Goal: Information Seeking & Learning: Find specific fact

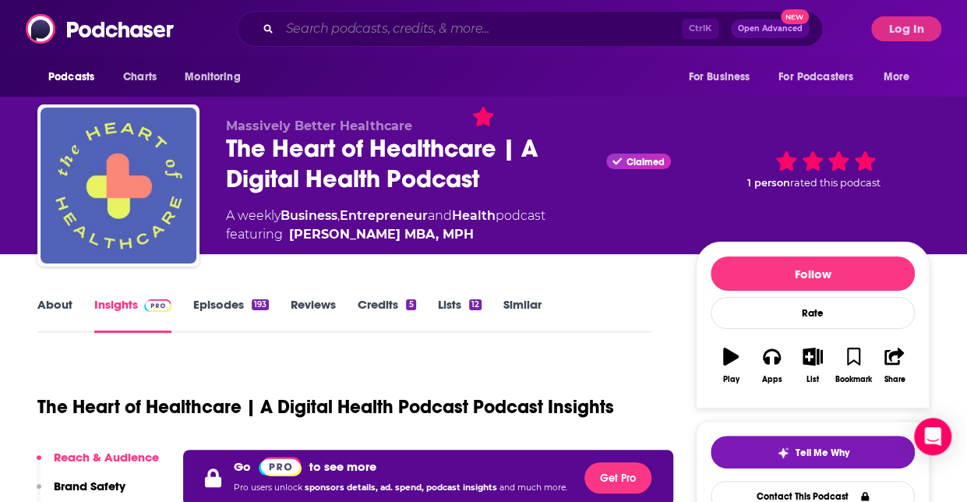
click at [373, 23] on input "Search podcasts, credits, & more..." at bounding box center [481, 28] width 402 height 25
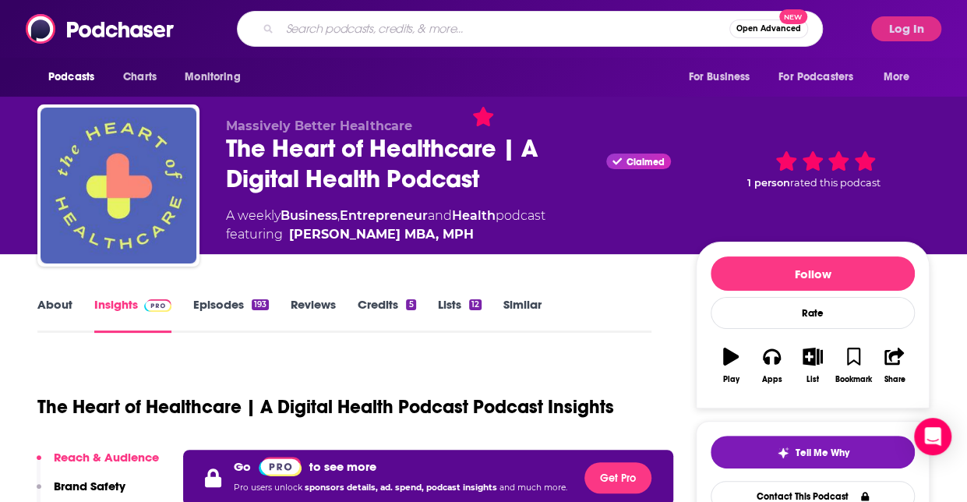
paste input "Topics run broad: operations, finance, digital health, clinical leadership, pol…"
type input "[PERSON_NAME]"
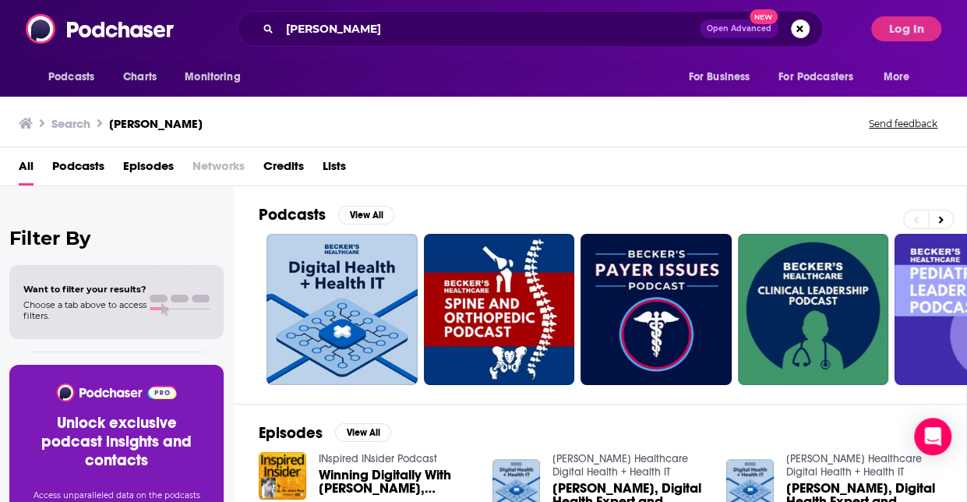
click at [82, 163] on span "Podcasts" at bounding box center [78, 170] width 52 height 32
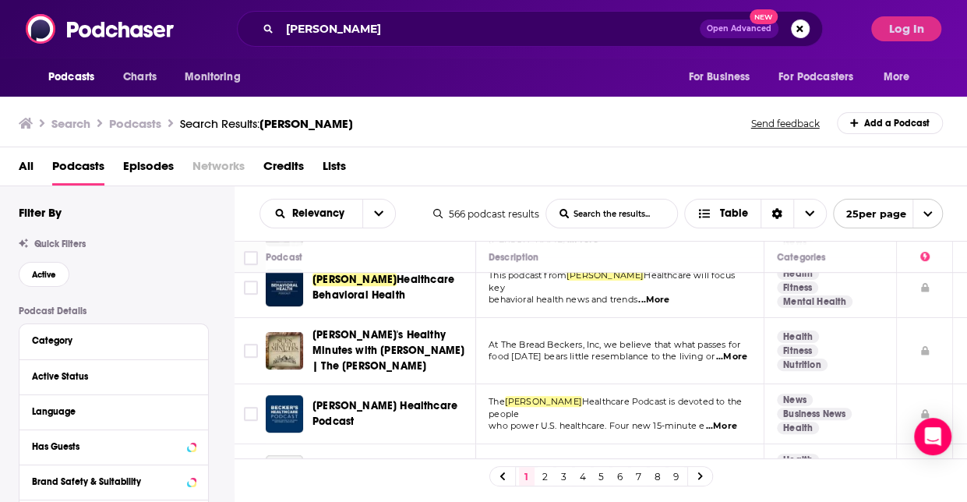
scroll to position [468, 0]
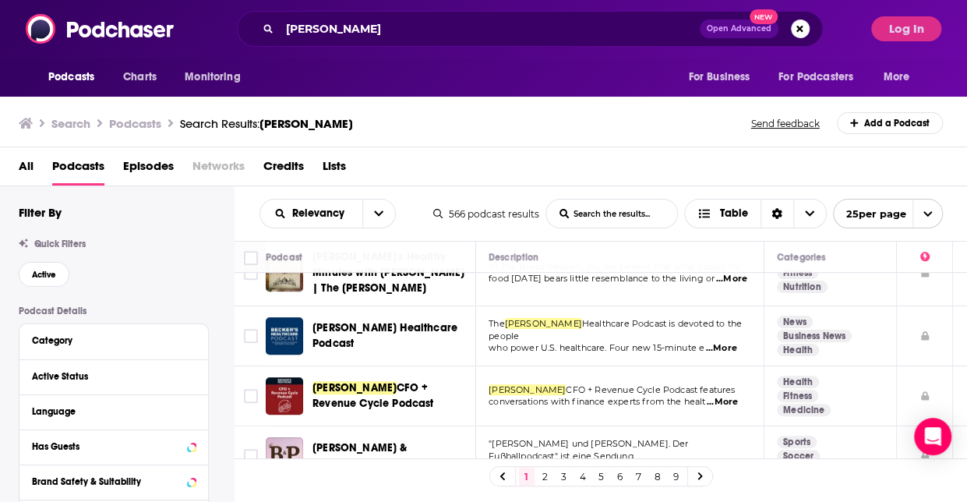
click at [411, 321] on span "[PERSON_NAME] Healthcare Podcast" at bounding box center [385, 335] width 145 height 29
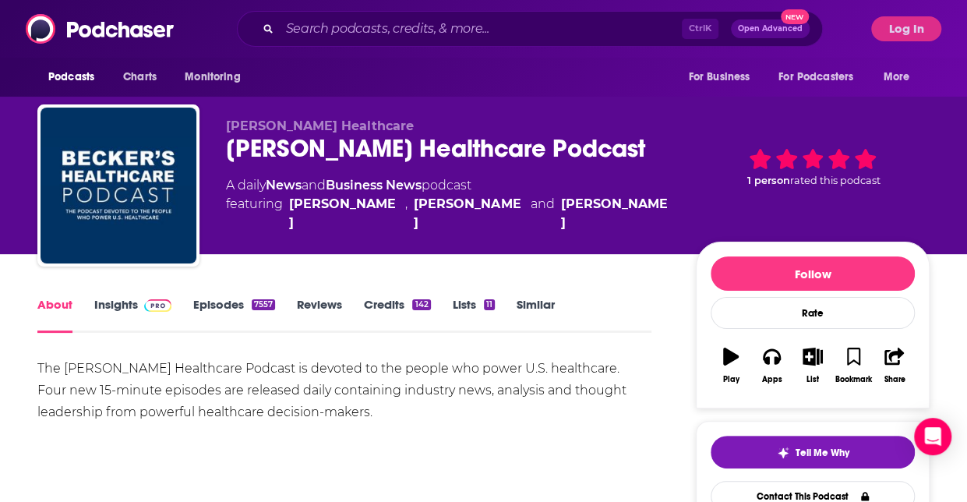
click at [123, 306] on link "Insights" at bounding box center [132, 315] width 77 height 36
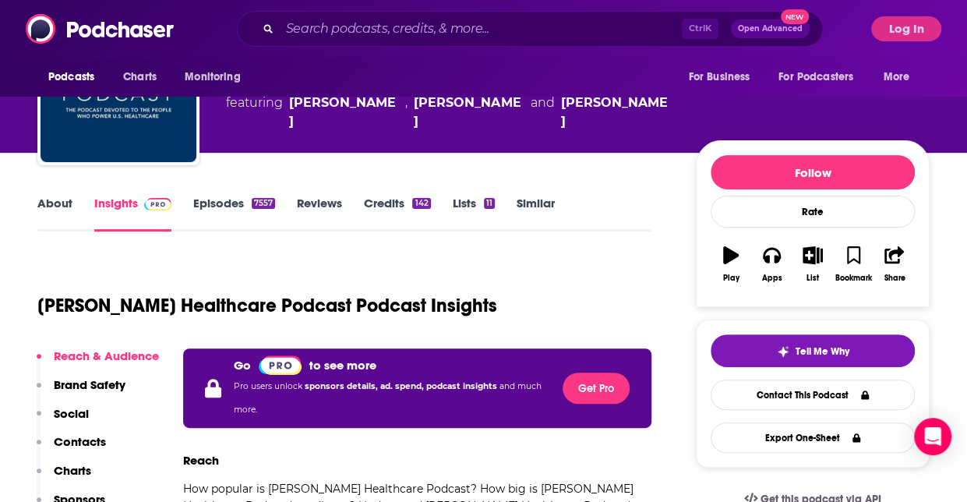
scroll to position [78, 0]
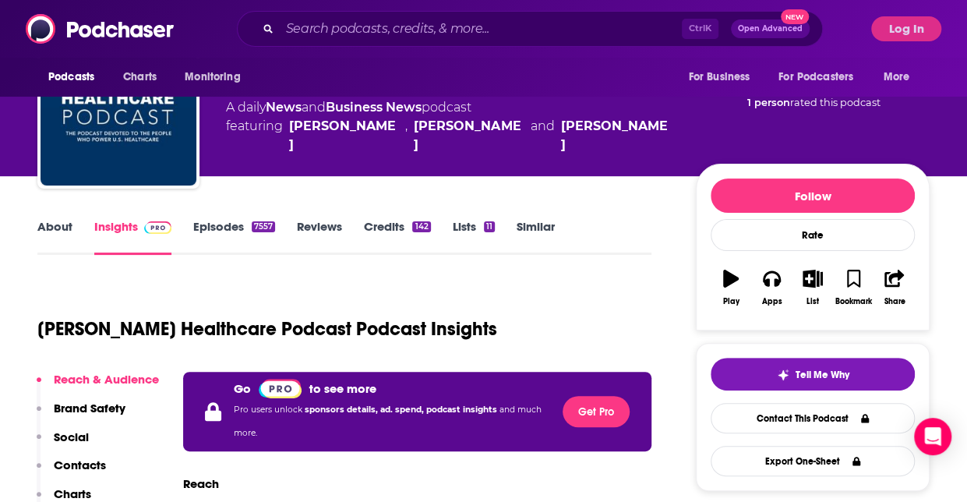
click at [59, 228] on link "About" at bounding box center [54, 237] width 35 height 36
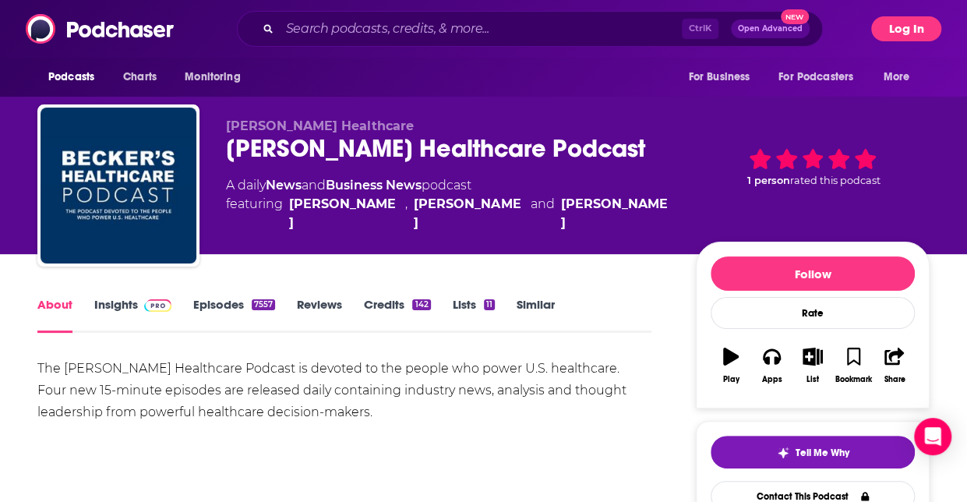
click at [911, 37] on button "Log In" at bounding box center [907, 28] width 70 height 25
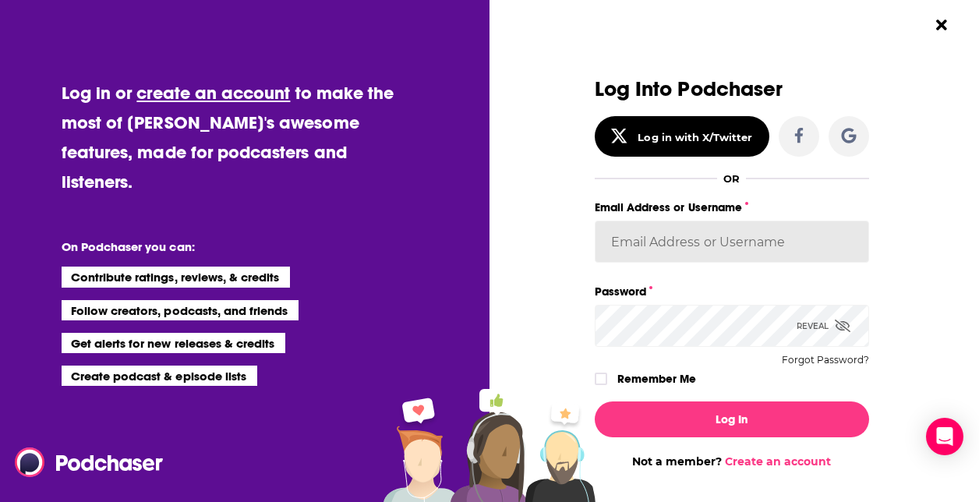
click at [745, 245] on input "Email Address or Username" at bounding box center [732, 242] width 274 height 42
click at [703, 238] on input "Morgan16" at bounding box center [732, 242] width 274 height 42
type input "Morgan16"
click at [629, 237] on input "Morgan16" at bounding box center [732, 242] width 274 height 42
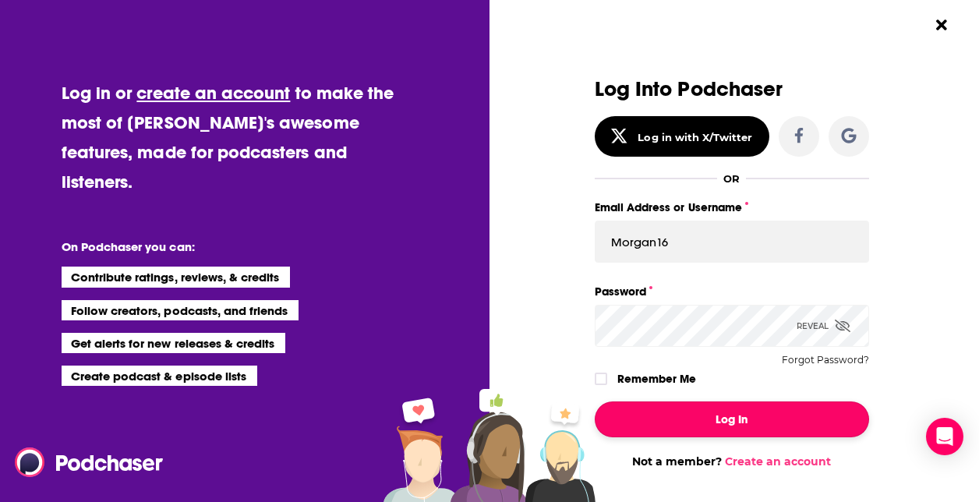
click at [664, 415] on button "Log In" at bounding box center [732, 419] width 274 height 36
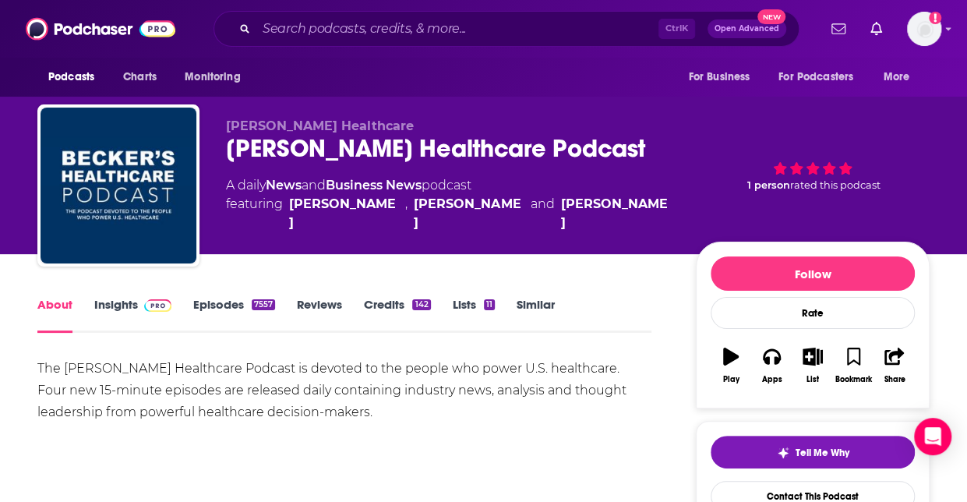
click at [136, 299] on link "Insights" at bounding box center [132, 315] width 77 height 36
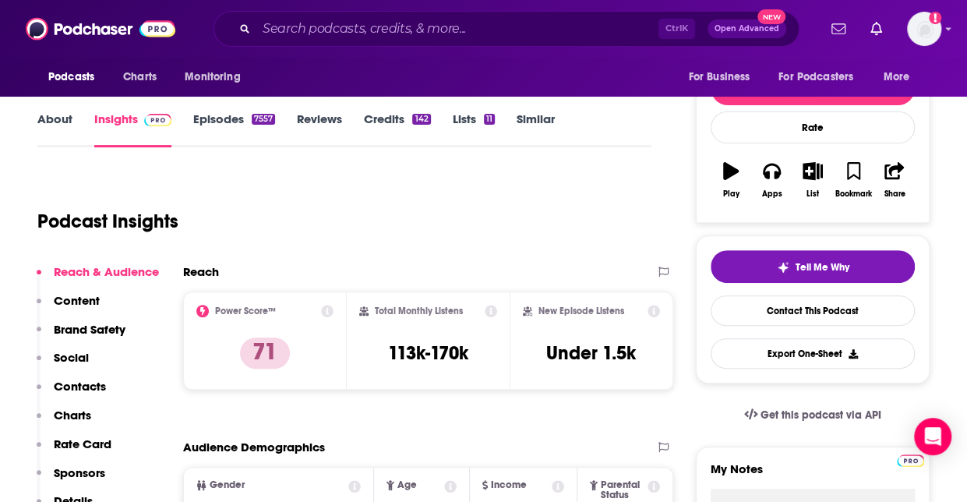
scroll to position [234, 0]
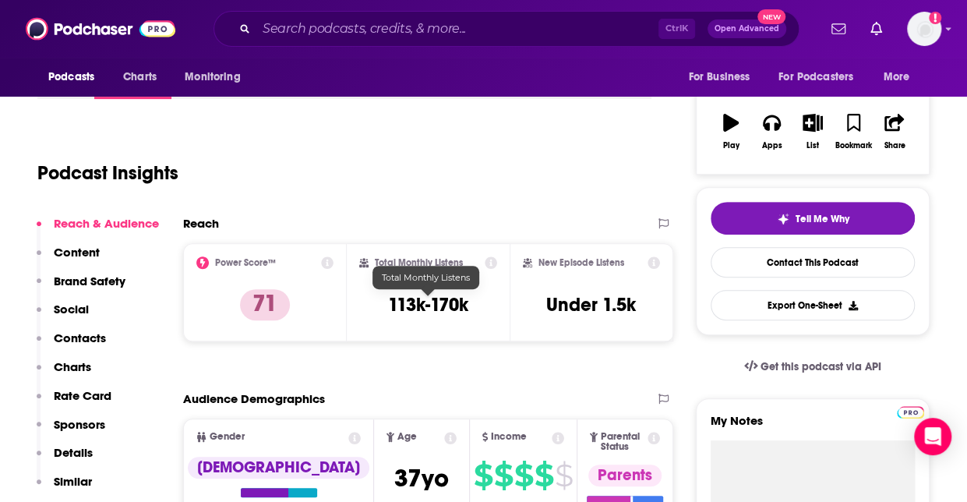
click at [460, 313] on h3 "113k-170k" at bounding box center [428, 304] width 80 height 23
copy div "113k-170k"
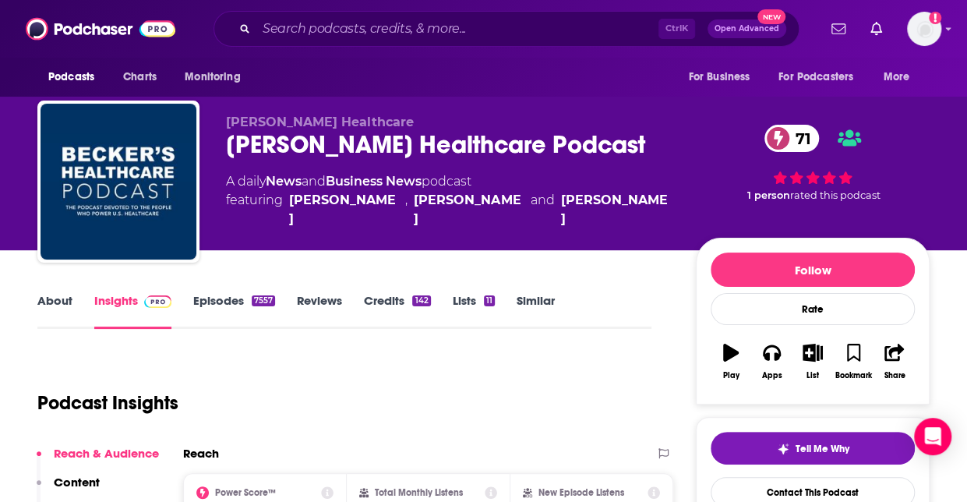
scroll to position [0, 0]
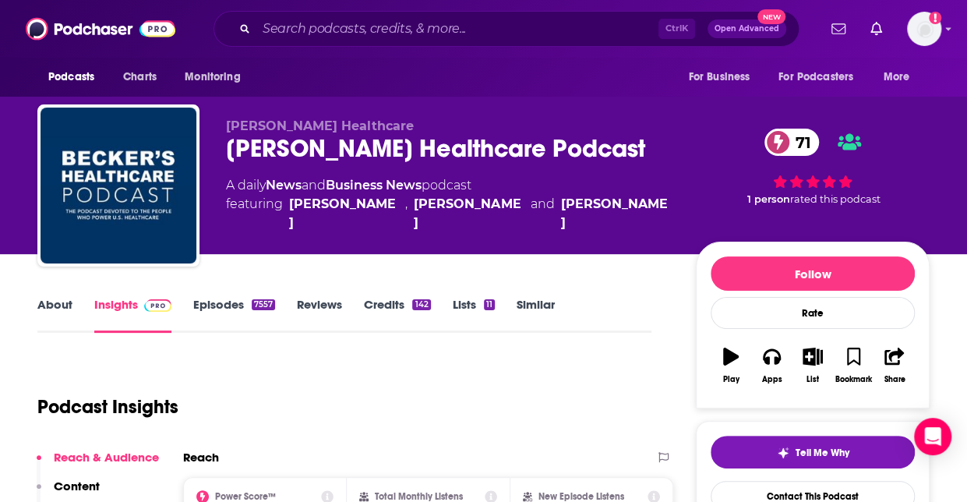
click at [255, 314] on link "Episodes 7557" at bounding box center [234, 315] width 82 height 36
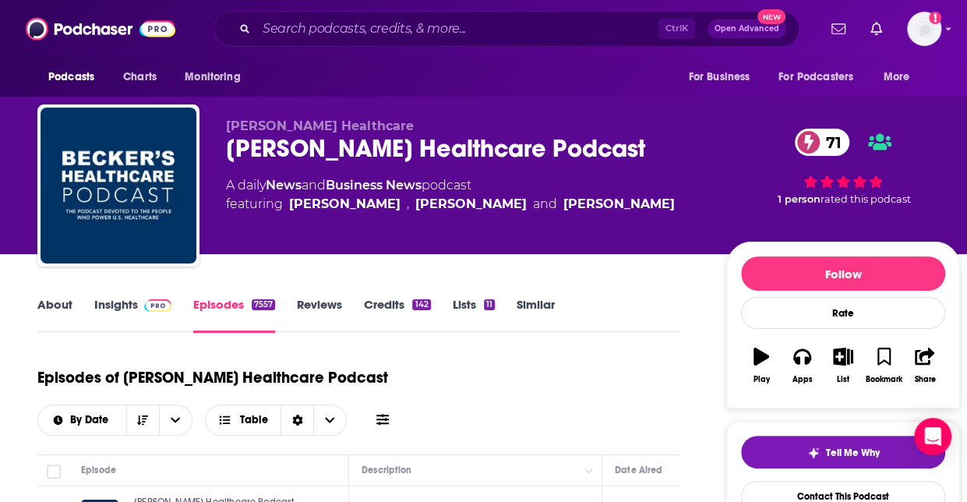
click at [247, 314] on link "Episodes 7557" at bounding box center [234, 315] width 82 height 36
click at [136, 299] on link "Insights" at bounding box center [132, 315] width 77 height 36
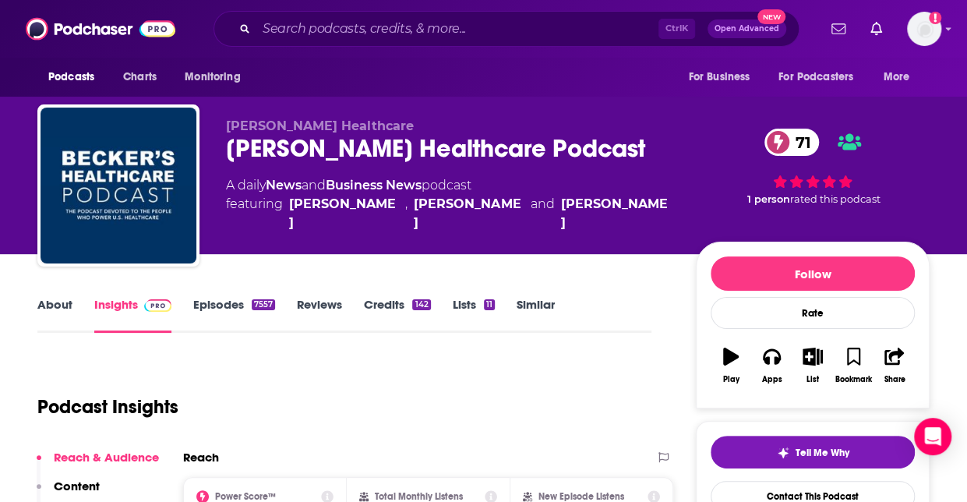
scroll to position [234, 0]
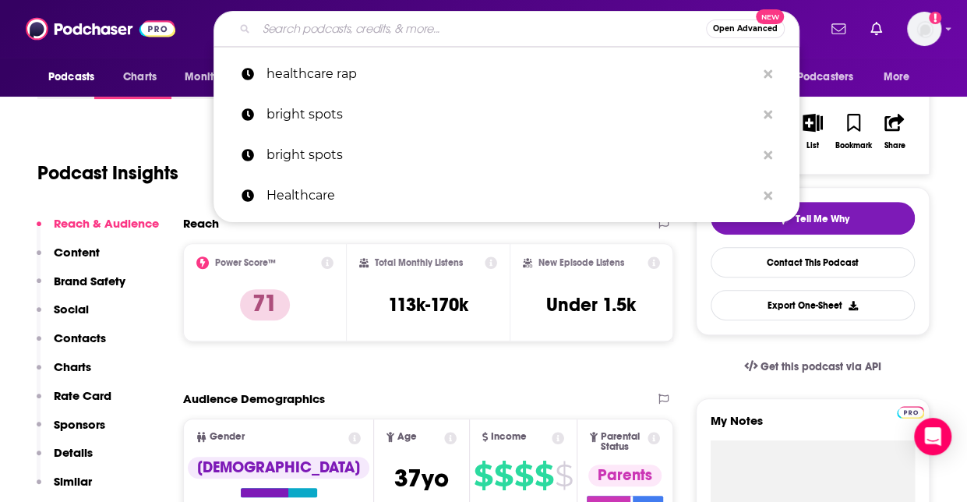
click at [332, 32] on input "Search podcasts, credits, & more..." at bounding box center [481, 28] width 450 height 25
paste input "The Business of Healthcare Podcast"
type input "The Business of Healthcare Podcast"
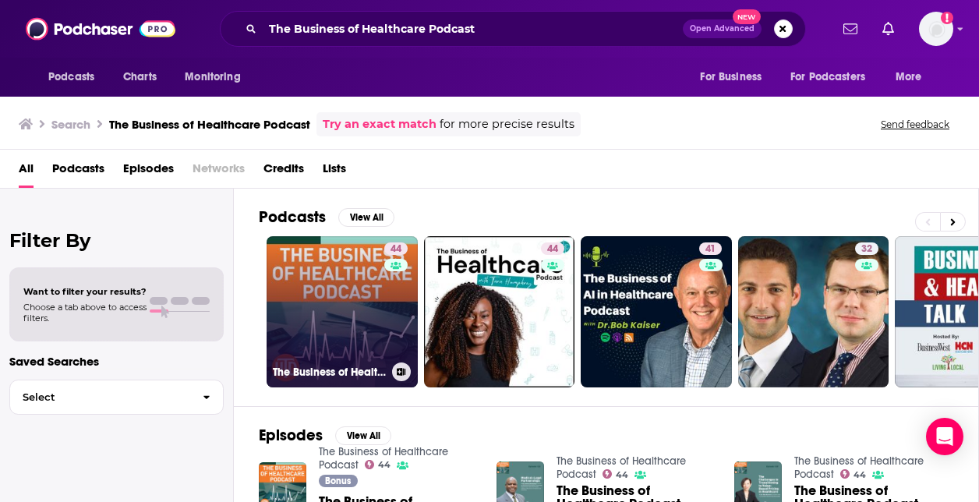
click at [321, 293] on link "44 The Business of Healthcare Podcast" at bounding box center [342, 311] width 151 height 151
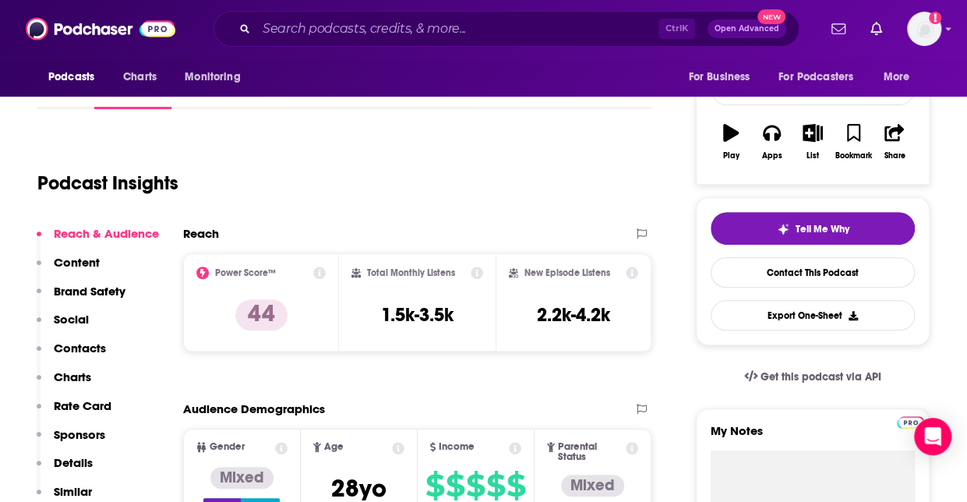
scroll to position [234, 0]
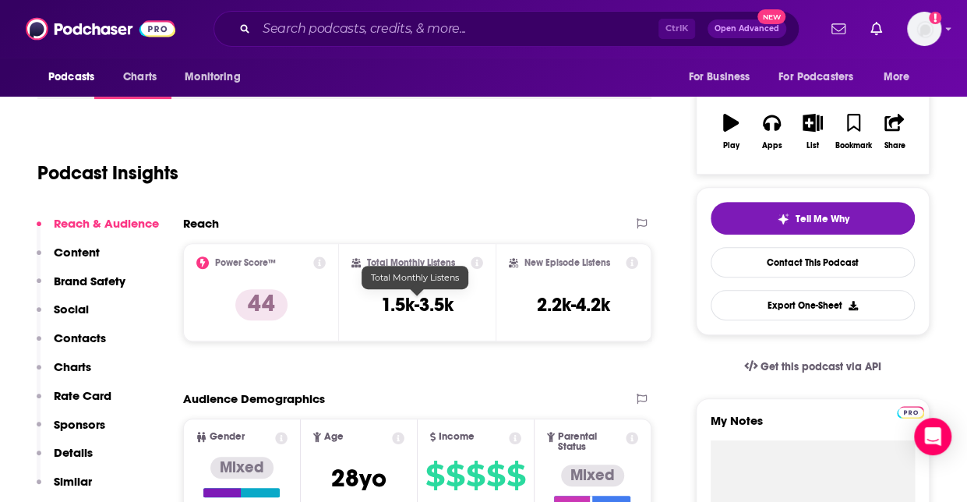
click at [427, 314] on h3 "1.5k-3.5k" at bounding box center [417, 304] width 72 height 23
click at [430, 308] on h3 "1.5k-3.5k" at bounding box center [417, 304] width 72 height 23
copy div "1.5k-3.5k"
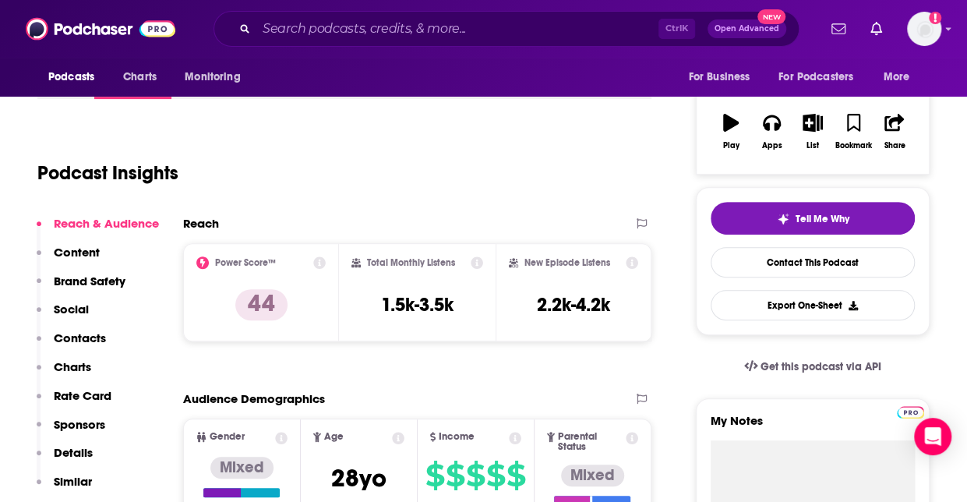
click at [463, 211] on div "Podcast Insights" at bounding box center [344, 170] width 614 height 92
